Goal: Information Seeking & Learning: Learn about a topic

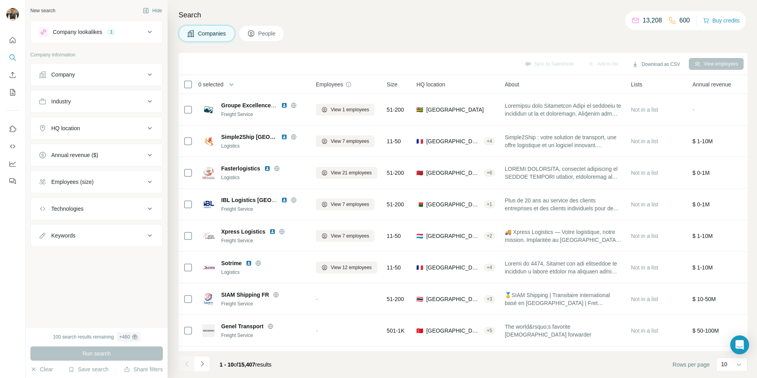
click at [92, 86] on ul "Company Industry HQ location Annual revenue ($) Employees (size) Technologies K…" at bounding box center [96, 155] width 133 height 184
click at [97, 80] on button "Company" at bounding box center [97, 74] width 132 height 19
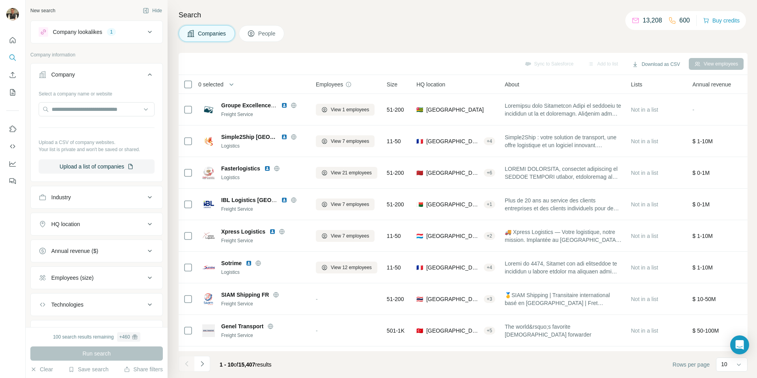
click at [90, 226] on div "HQ location" at bounding box center [92, 224] width 107 height 8
click at [96, 245] on input "text" at bounding box center [97, 244] width 116 height 14
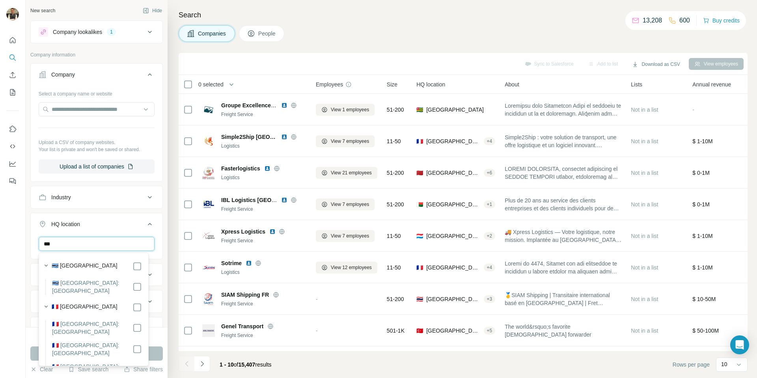
type input "***"
click at [77, 303] on label "🇫🇷 [GEOGRAPHIC_DATA]" at bounding box center [85, 307] width 66 height 9
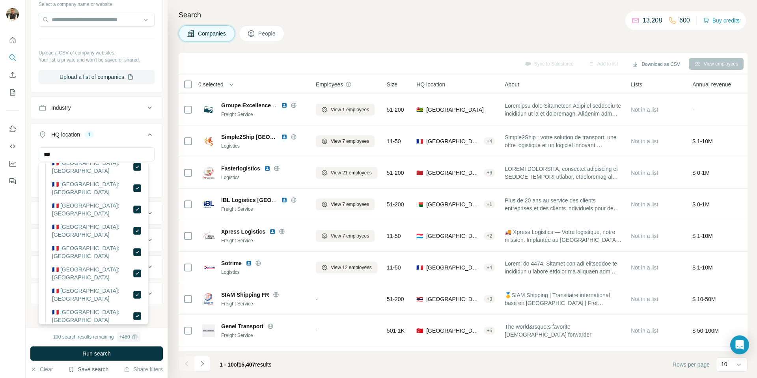
scroll to position [213, 0]
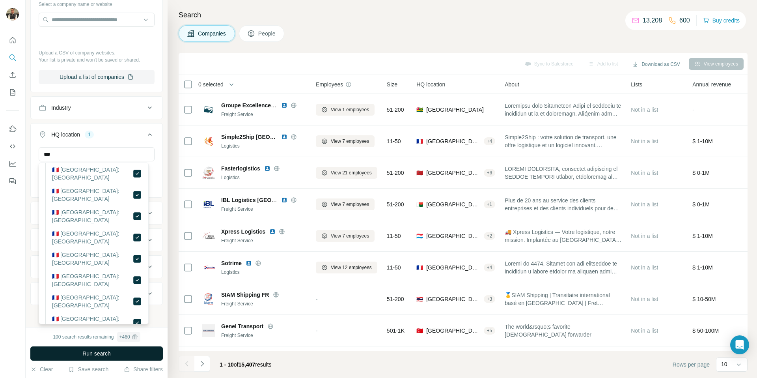
click at [95, 349] on button "Run search" at bounding box center [96, 353] width 133 height 14
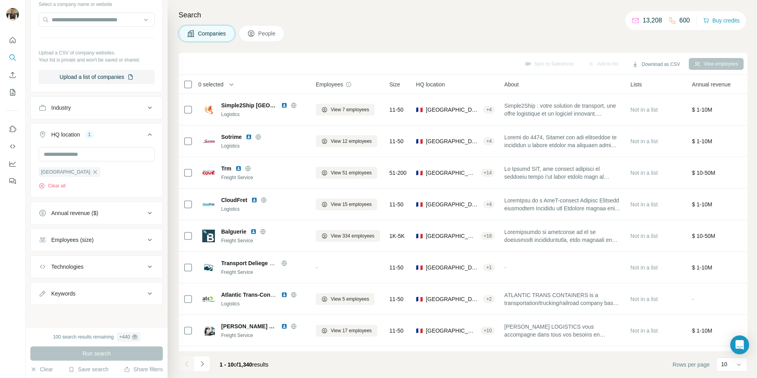
click at [93, 238] on div "Employees (size)" at bounding box center [72, 240] width 42 height 8
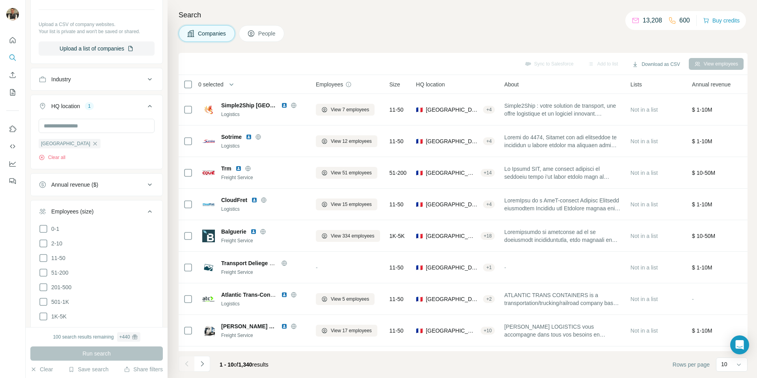
scroll to position [120, 0]
click at [62, 311] on span "1K-5K" at bounding box center [57, 315] width 19 height 8
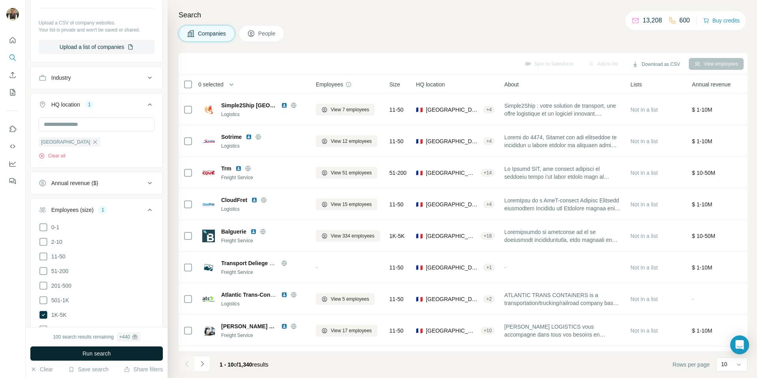
click at [111, 351] on span "Run search" at bounding box center [96, 353] width 28 height 8
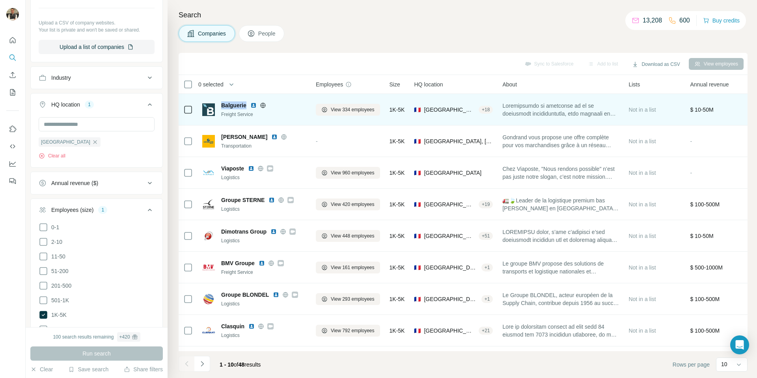
click at [256, 106] on img at bounding box center [253, 105] width 6 height 6
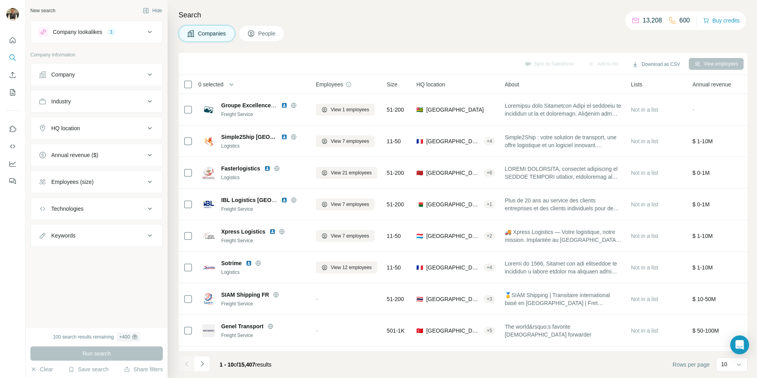
click at [78, 131] on div "HQ location" at bounding box center [65, 128] width 29 height 8
click at [74, 145] on input "text" at bounding box center [97, 148] width 116 height 14
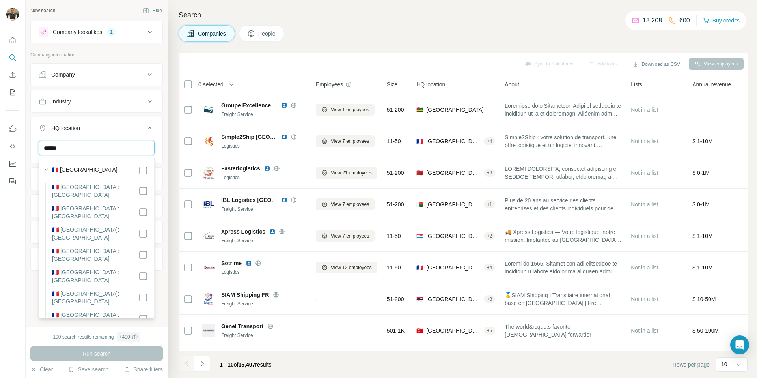
type input "******"
click at [93, 170] on div "🇫🇷 [GEOGRAPHIC_DATA]" at bounding box center [100, 170] width 96 height 9
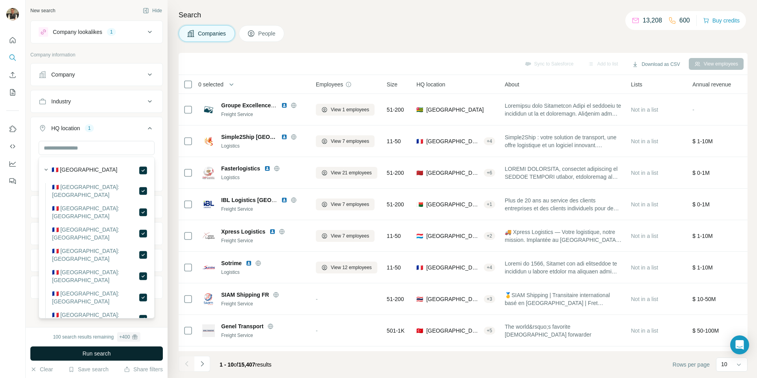
click at [125, 350] on button "Run search" at bounding box center [96, 353] width 133 height 14
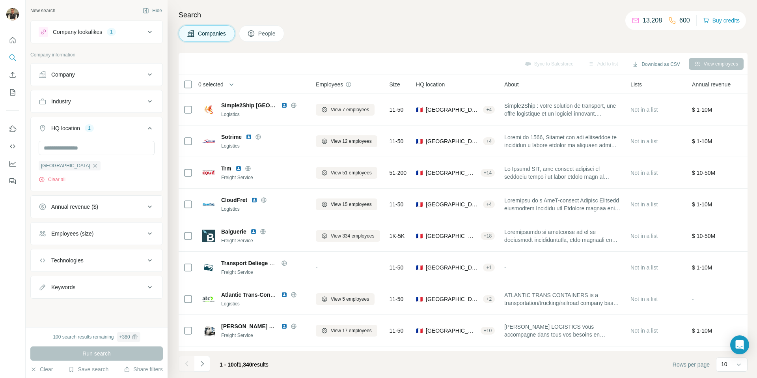
click at [84, 240] on button "Employees (size)" at bounding box center [97, 233] width 132 height 19
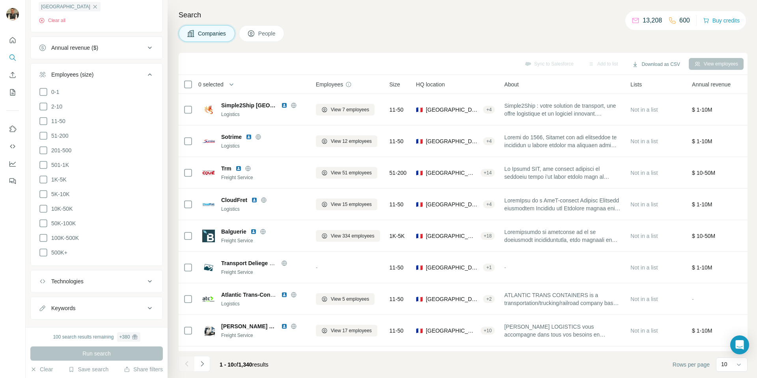
scroll to position [169, 0]
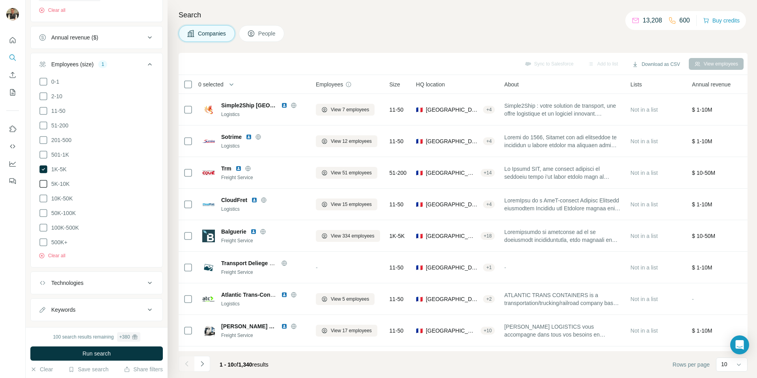
click at [45, 181] on icon at bounding box center [43, 183] width 9 height 9
click at [113, 354] on button "Run search" at bounding box center [96, 353] width 133 height 14
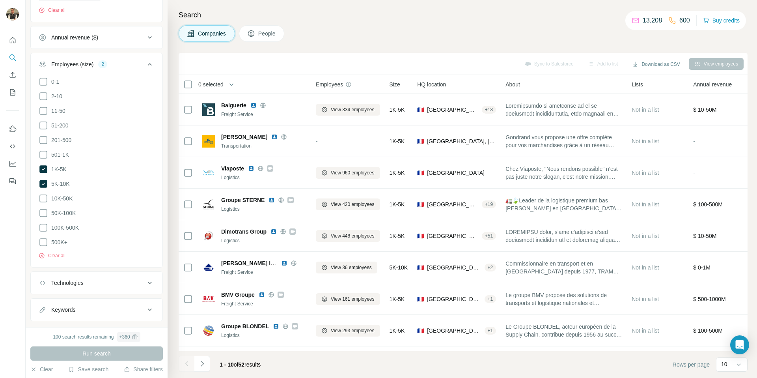
scroll to position [171, 0]
click at [99, 272] on button "Technologies" at bounding box center [97, 281] width 132 height 19
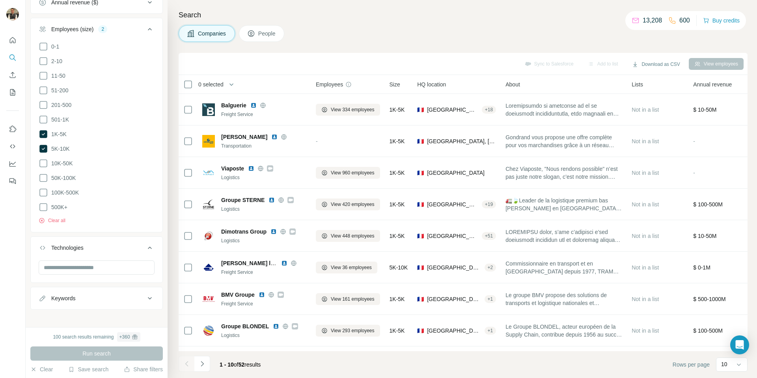
scroll to position [205, 0]
click at [99, 260] on input "text" at bounding box center [97, 267] width 116 height 14
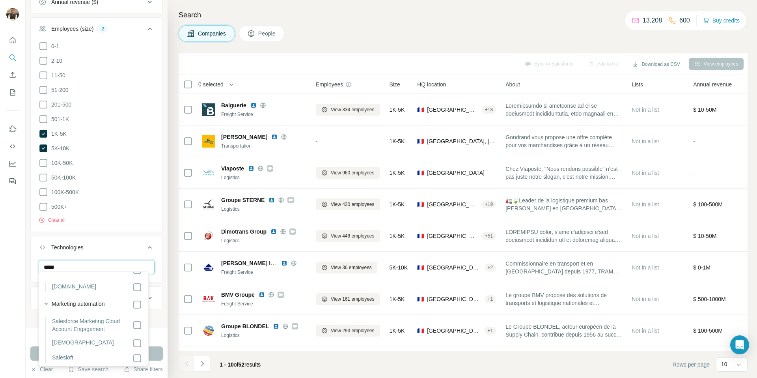
scroll to position [16, 0]
type input "*****"
click at [88, 326] on label "Salesforce Marketing Cloud Account Engagement" at bounding box center [92, 325] width 80 height 16
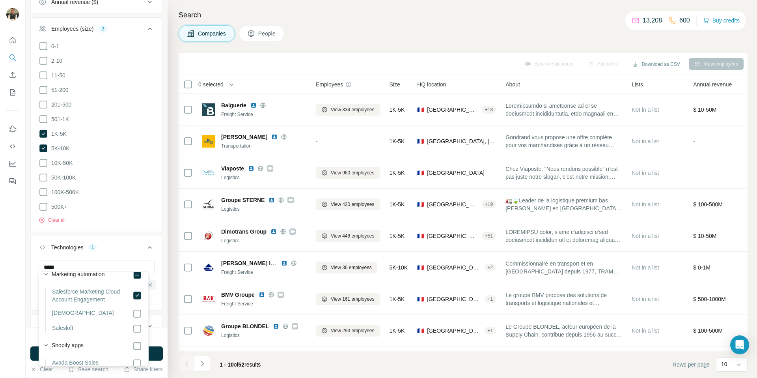
scroll to position [45, 0]
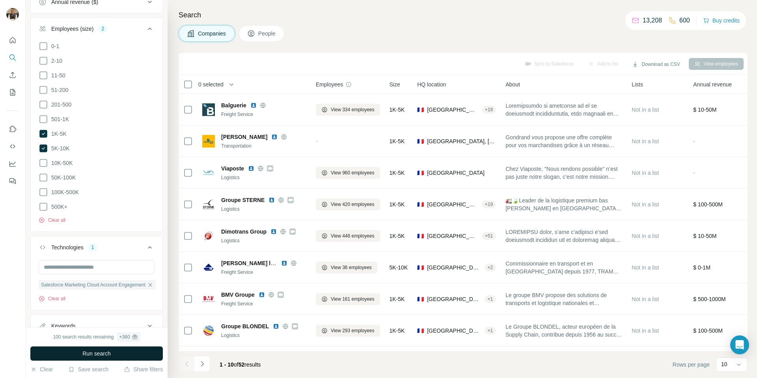
click at [137, 357] on button "Run search" at bounding box center [96, 353] width 133 height 14
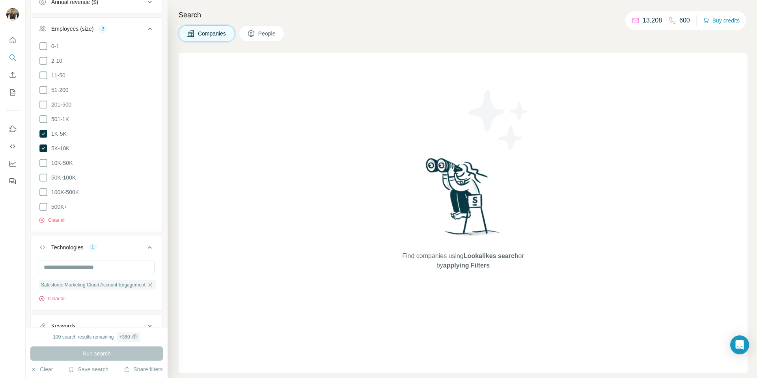
click at [46, 295] on button "Clear all" at bounding box center [52, 298] width 27 height 7
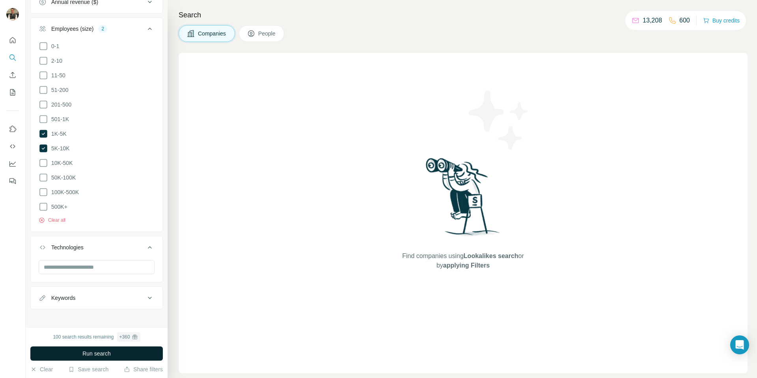
click at [108, 352] on span "Run search" at bounding box center [96, 353] width 28 height 8
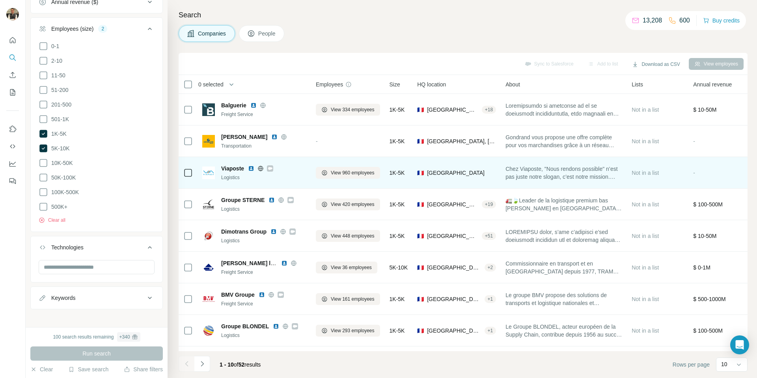
click at [253, 165] on img at bounding box center [251, 168] width 6 height 6
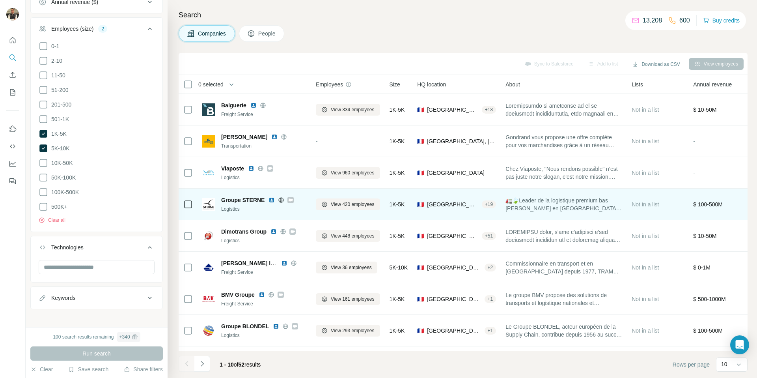
click at [270, 201] on img at bounding box center [272, 200] width 6 height 6
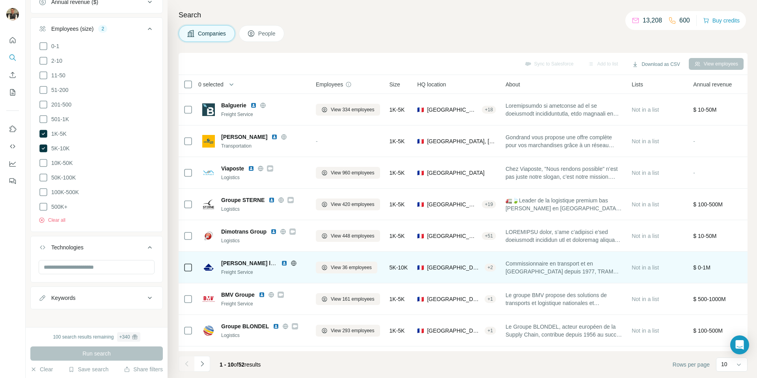
scroll to position [63, 0]
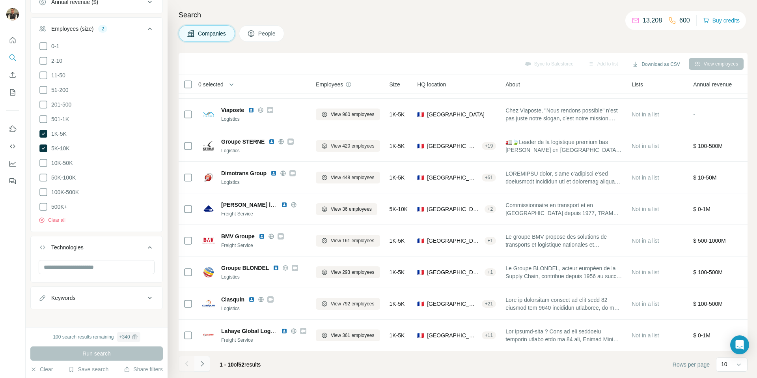
click at [205, 363] on icon "Navigate to next page" at bounding box center [202, 364] width 8 height 8
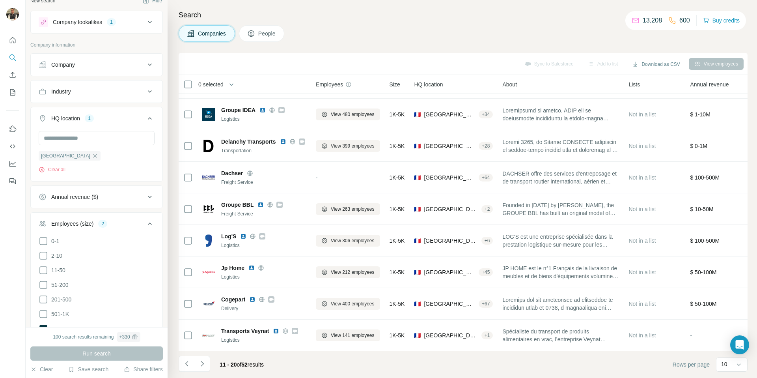
scroll to position [0, 0]
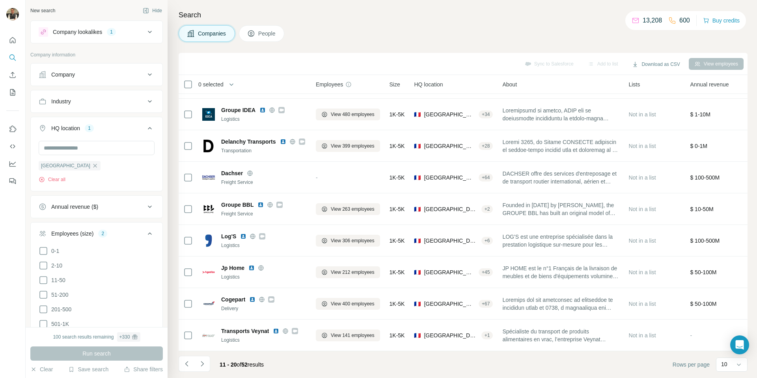
click at [94, 75] on div "Company" at bounding box center [92, 75] width 107 height 8
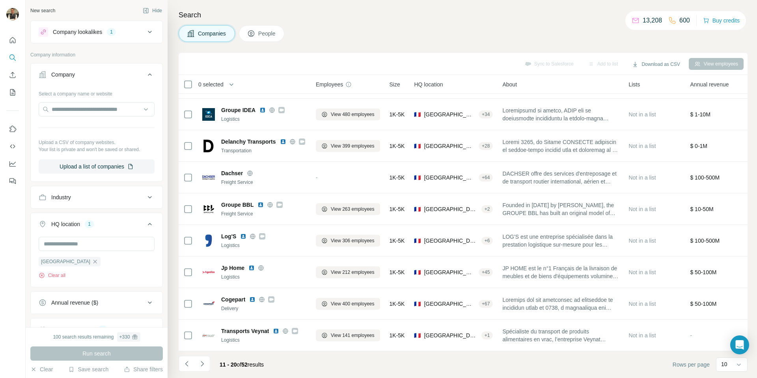
click at [94, 75] on div "Company" at bounding box center [92, 75] width 107 height 8
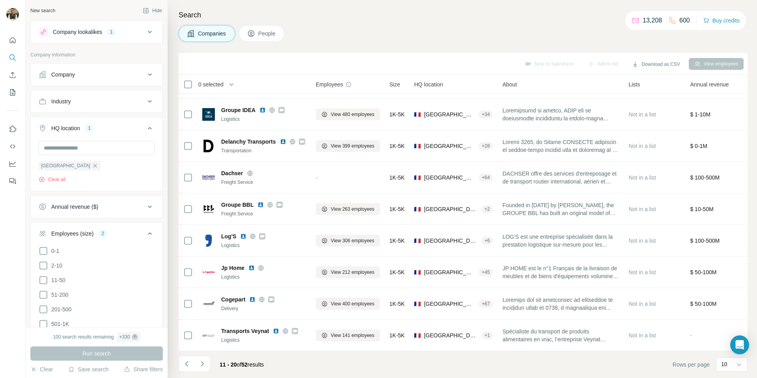
click at [87, 107] on button "Industry" at bounding box center [97, 101] width 132 height 19
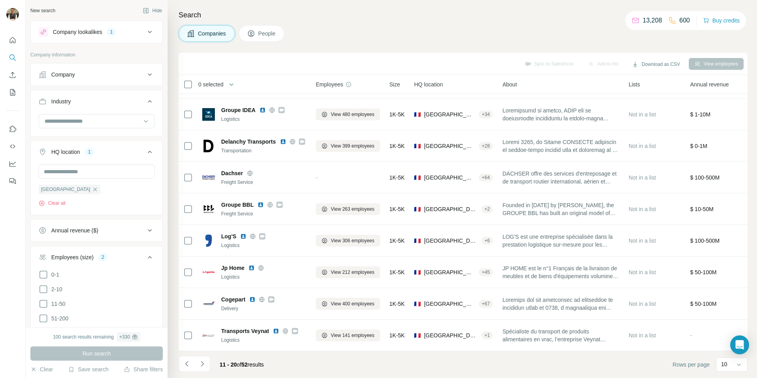
click at [87, 107] on button "Industry" at bounding box center [97, 103] width 132 height 22
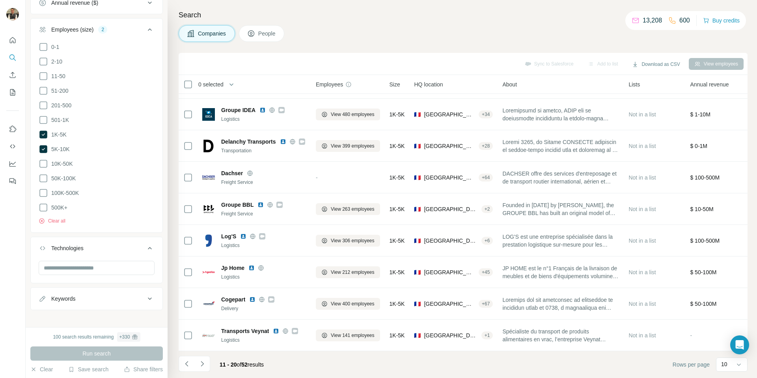
scroll to position [205, 0]
click at [108, 286] on div "Keywords" at bounding box center [96, 297] width 133 height 23
click at [105, 295] on div "Keywords" at bounding box center [92, 298] width 107 height 8
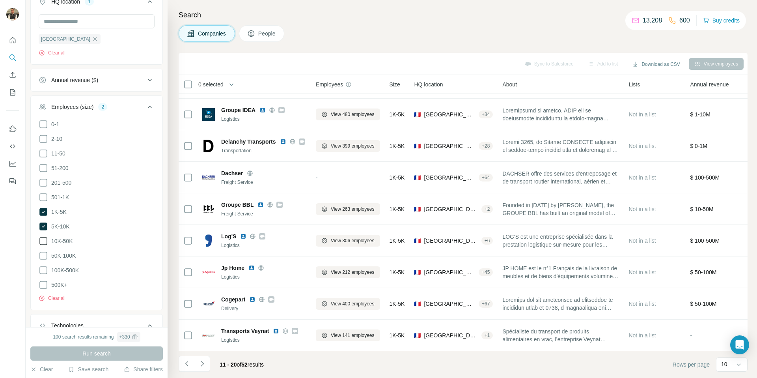
scroll to position [138, 0]
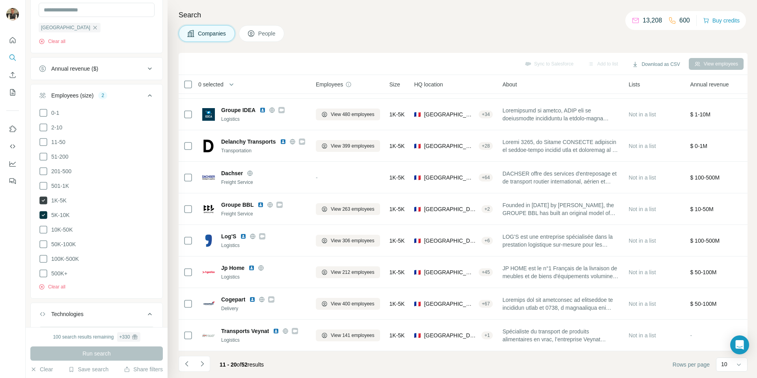
click at [45, 199] on icon at bounding box center [43, 200] width 8 height 8
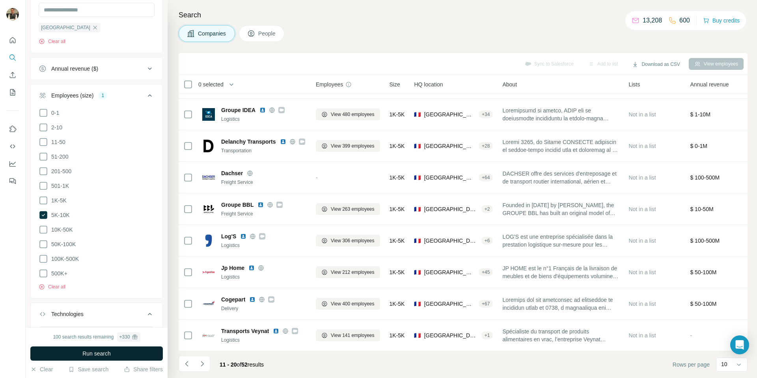
click at [99, 352] on span "Run search" at bounding box center [96, 353] width 28 height 8
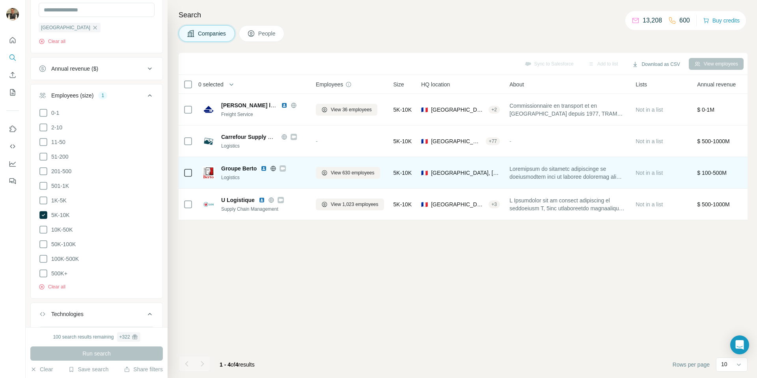
click at [263, 167] on img at bounding box center [264, 168] width 6 height 6
